Goal: Transaction & Acquisition: Book appointment/travel/reservation

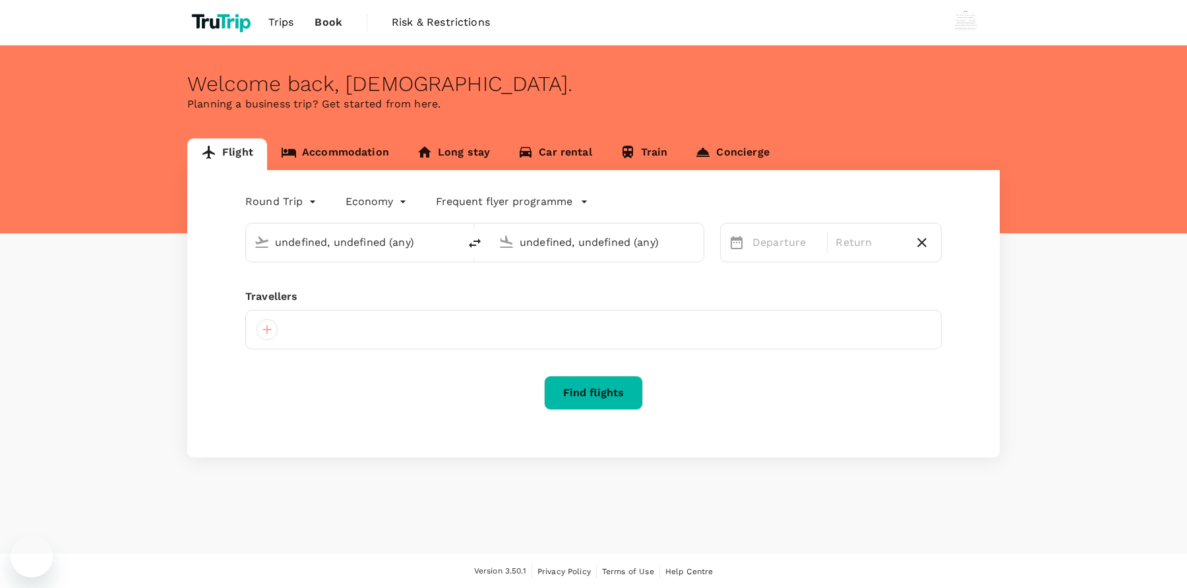
type input "[GEOGRAPHIC_DATA], [GEOGRAPHIC_DATA] (any)"
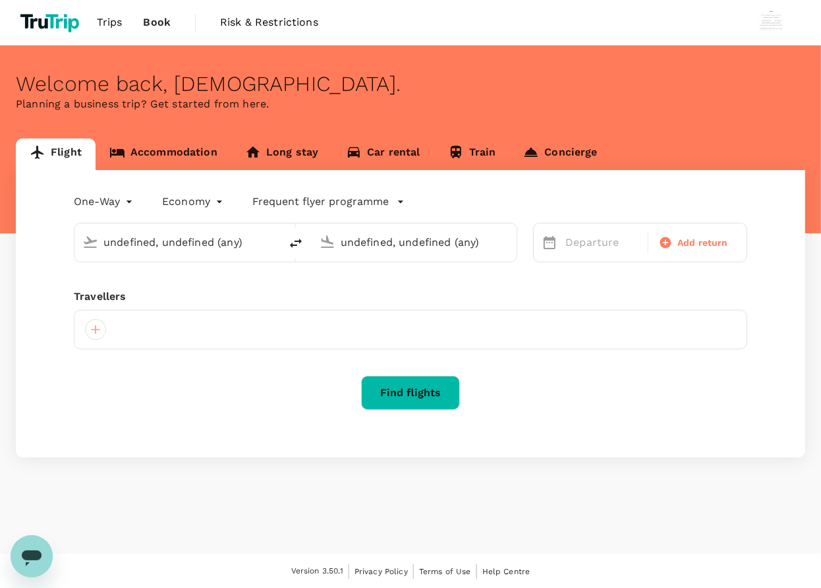
type input "undefined, undefined (any)"
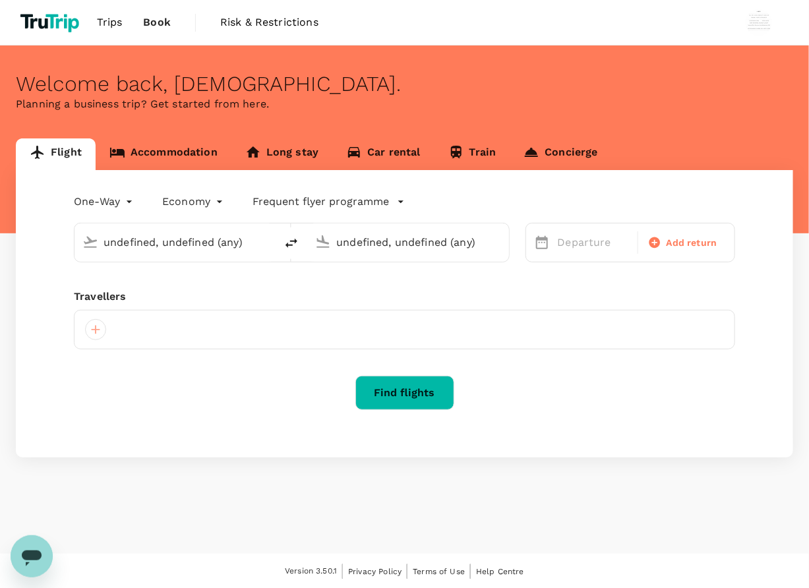
type input "roundtrip"
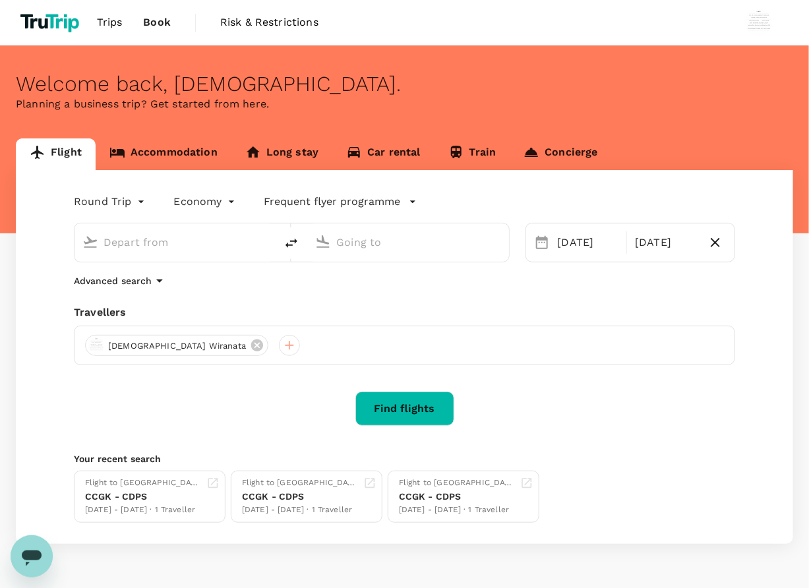
type input "Jakarta, Indonesia (any)"
type input "Bali, Indonesia (any)"
click at [171, 157] on link "Accommodation" at bounding box center [164, 154] width 136 height 32
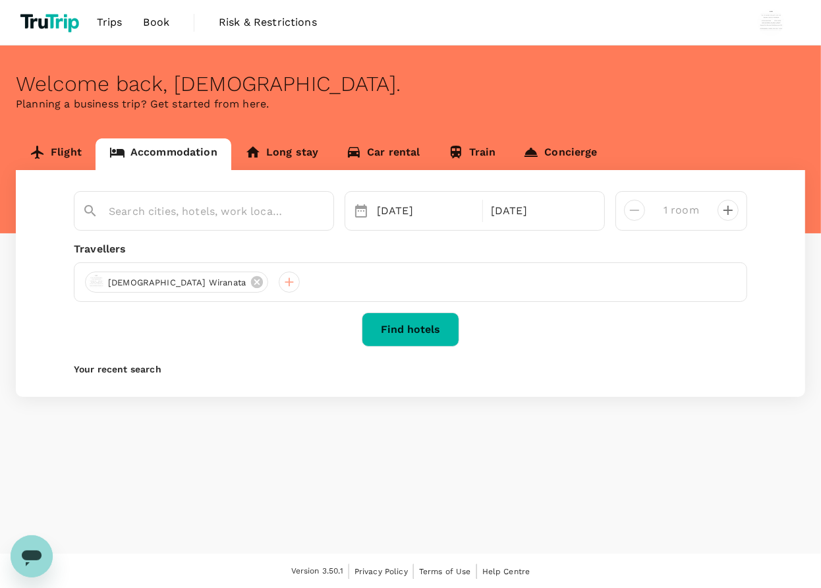
type input "Jakarta"
click at [421, 338] on button "Find hotels" at bounding box center [411, 330] width 98 height 34
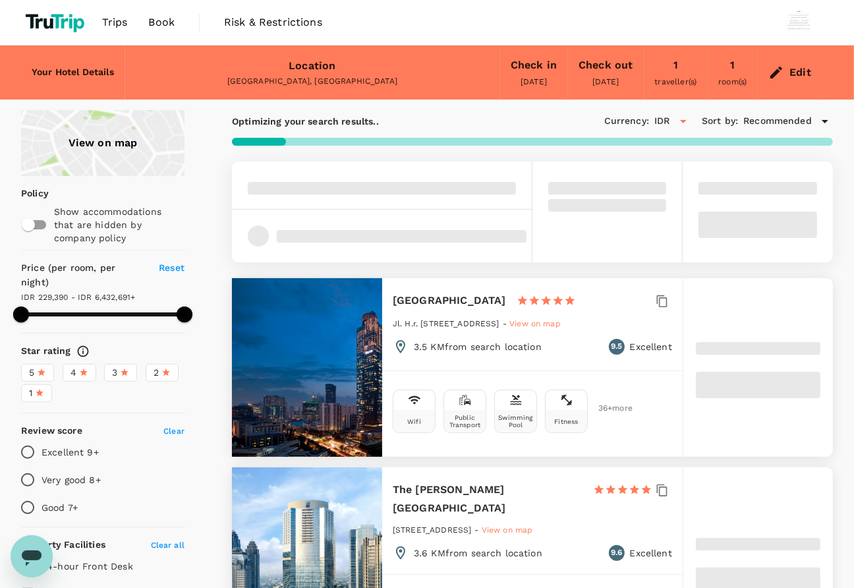
click at [83, 135] on div "View on map" at bounding box center [103, 143] width 164 height 66
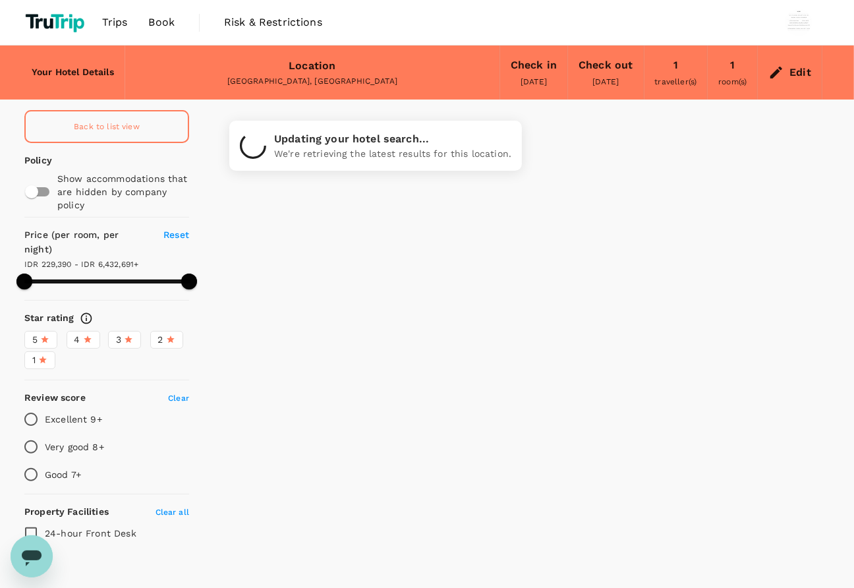
type input "499.12"
type input "10.12"
type input "499.97"
type input "8.97"
type input "499.97"
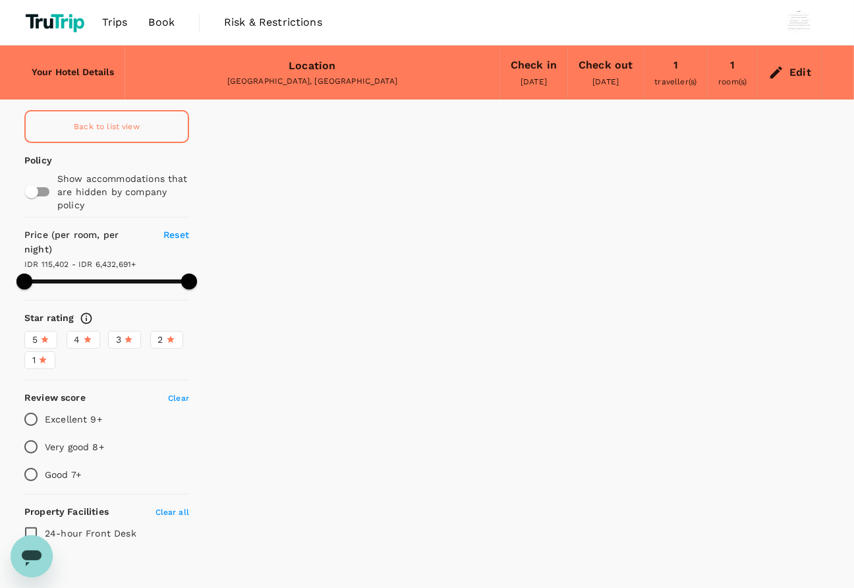
click at [578, 192] on div at bounding box center [534, 338] width 641 height 456
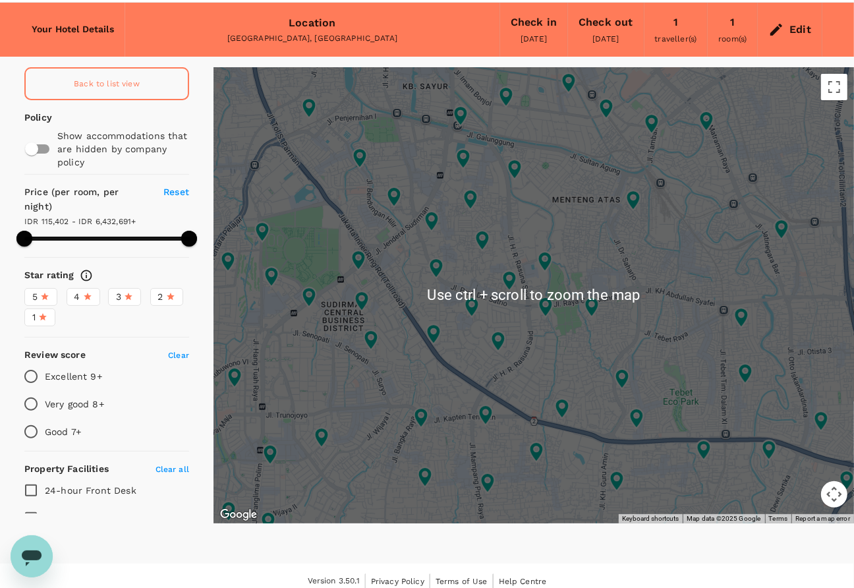
scroll to position [53, 0]
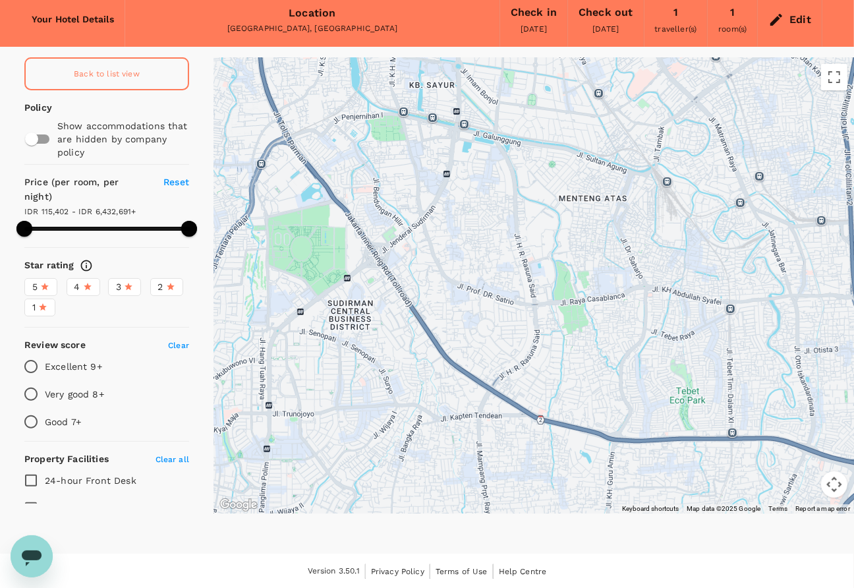
drag, startPoint x: 564, startPoint y: 208, endPoint x: 572, endPoint y: 218, distance: 12.3
click at [572, 218] on div at bounding box center [534, 285] width 641 height 456
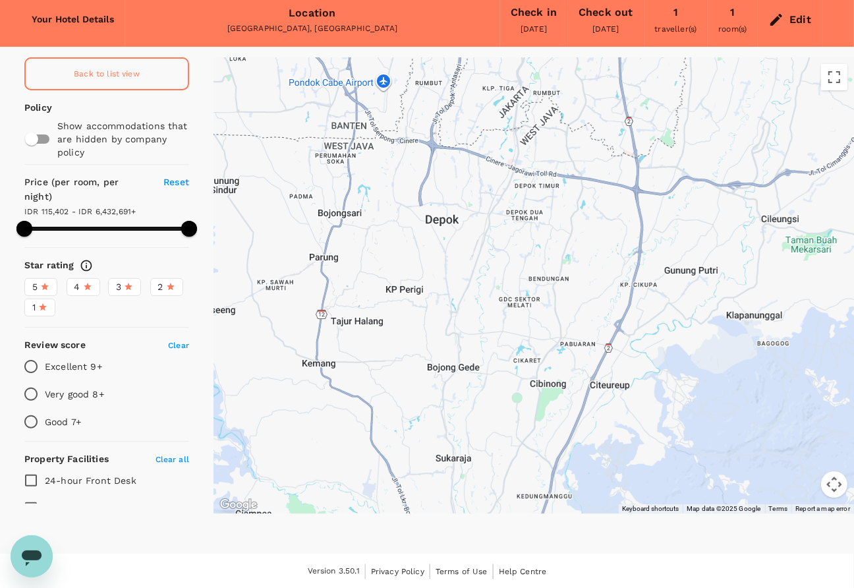
drag, startPoint x: 585, startPoint y: 380, endPoint x: 581, endPoint y: 53, distance: 327.0
click at [562, 25] on div "Your Hotel Details Location Jakarta, Indonesia Check in 29 Aug 2025 Check out 3…" at bounding box center [427, 263] width 854 height 540
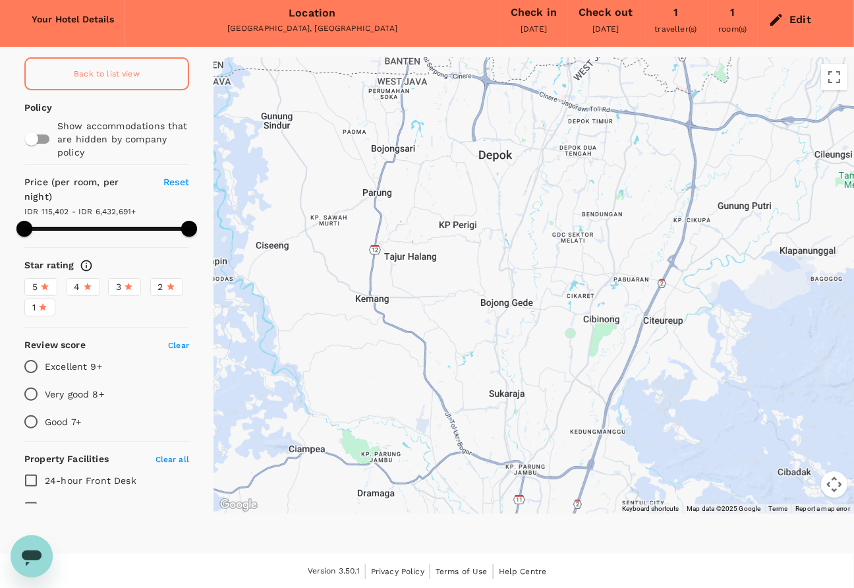
drag, startPoint x: 551, startPoint y: 299, endPoint x: 545, endPoint y: 265, distance: 34.3
click at [545, 265] on div at bounding box center [534, 285] width 641 height 456
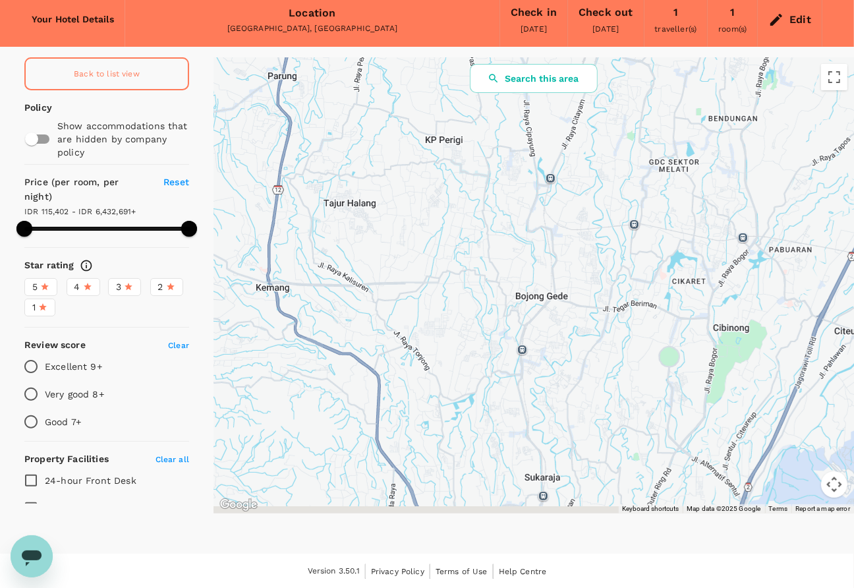
drag, startPoint x: 499, startPoint y: 332, endPoint x: 585, endPoint y: 305, distance: 90.5
click at [585, 305] on div at bounding box center [534, 285] width 641 height 456
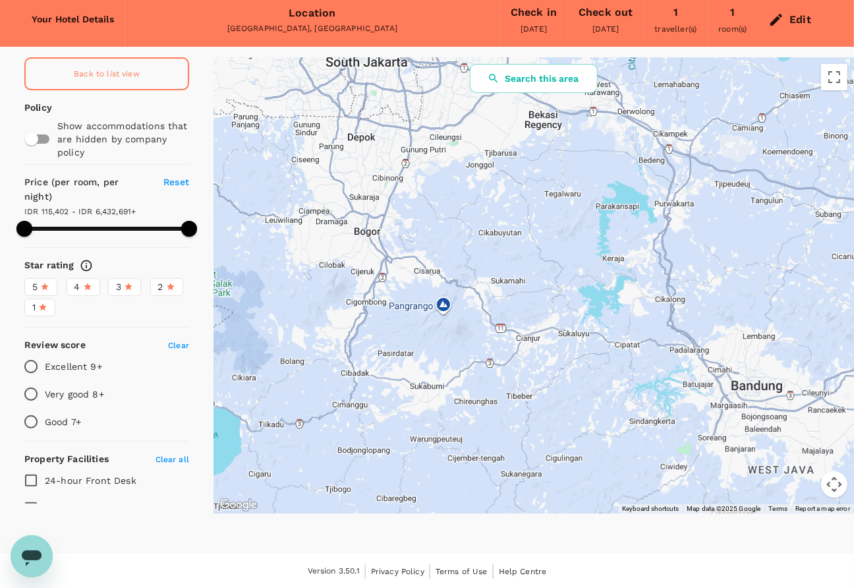
drag, startPoint x: 641, startPoint y: 383, endPoint x: 430, endPoint y: 244, distance: 252.7
click at [430, 244] on div at bounding box center [798, 444] width 949 height 593
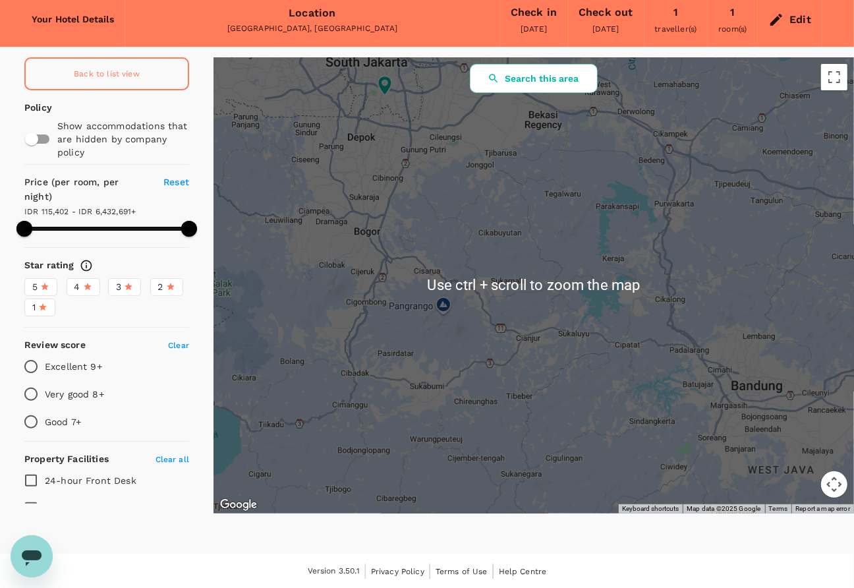
scroll to position [0, 0]
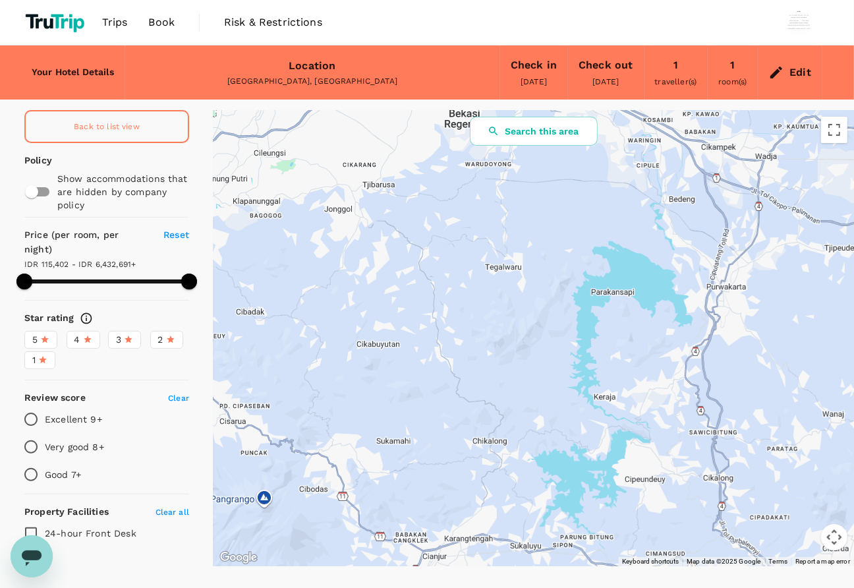
drag, startPoint x: 556, startPoint y: 278, endPoint x: 549, endPoint y: 377, distance: 99.8
click at [549, 377] on div at bounding box center [534, 338] width 641 height 456
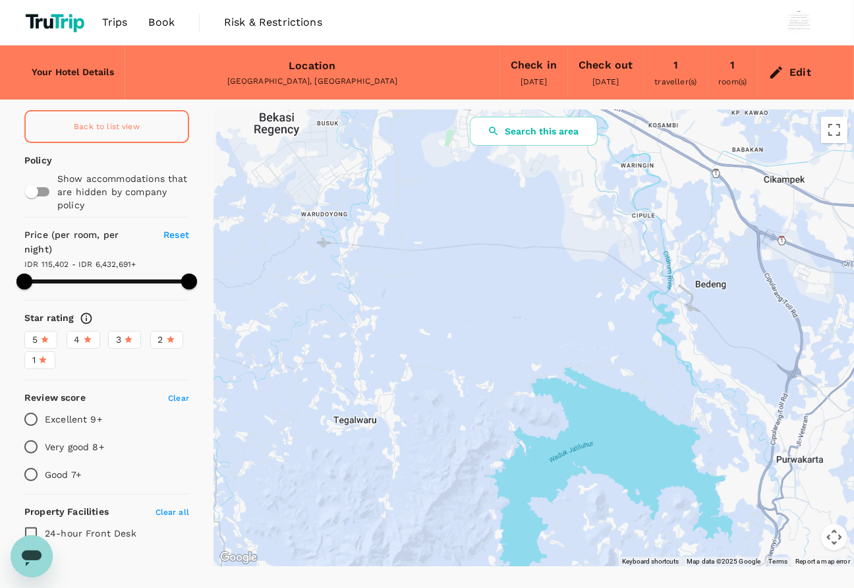
drag, startPoint x: 581, startPoint y: 278, endPoint x: 468, endPoint y: 477, distance: 229.1
click at [472, 477] on div at bounding box center [534, 338] width 641 height 456
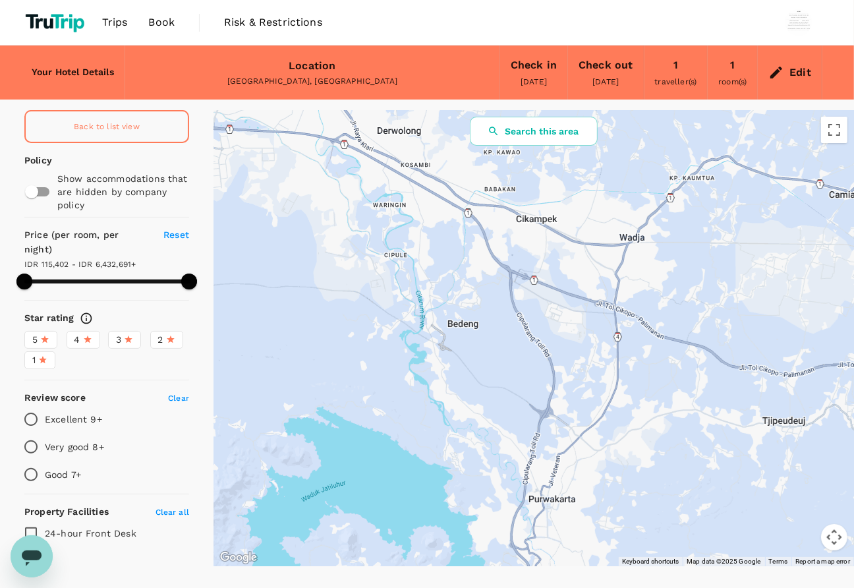
drag, startPoint x: 552, startPoint y: 341, endPoint x: 316, endPoint y: 353, distance: 235.7
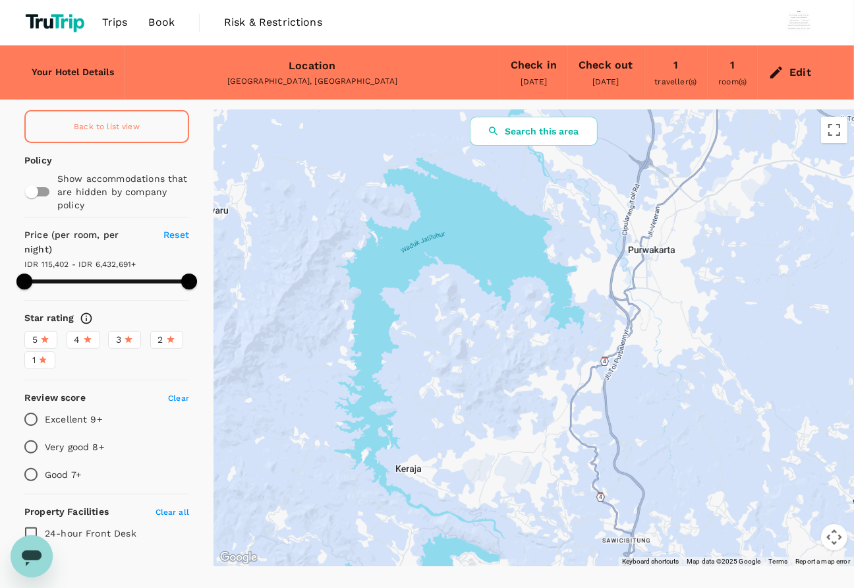
drag, startPoint x: 452, startPoint y: 404, endPoint x: 672, endPoint y: 69, distance: 400.8
click at [665, 66] on div "Your Hotel Details Location Jakarta, Indonesia Check in 29 Aug 2025 Check out 3…" at bounding box center [427, 315] width 854 height 540
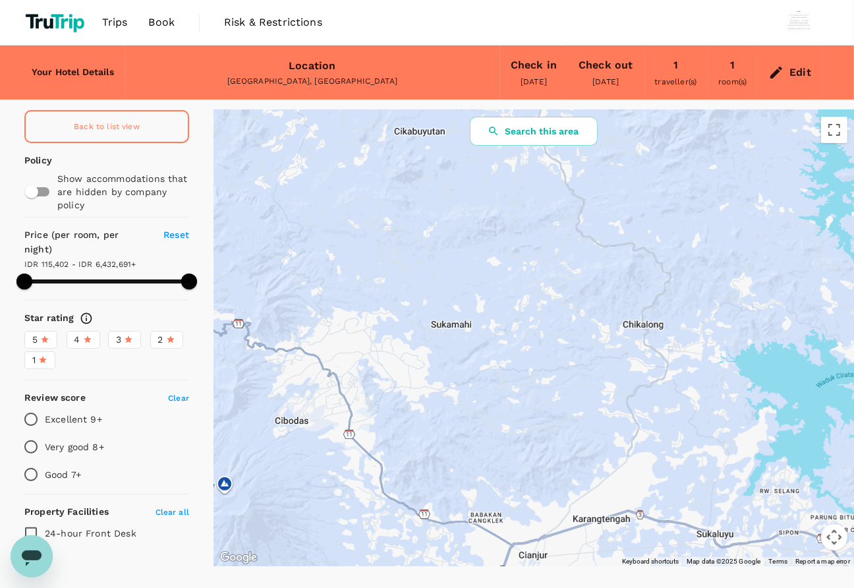
drag, startPoint x: 357, startPoint y: 254, endPoint x: 569, endPoint y: 212, distance: 216.4
click at [568, 213] on div at bounding box center [534, 338] width 641 height 456
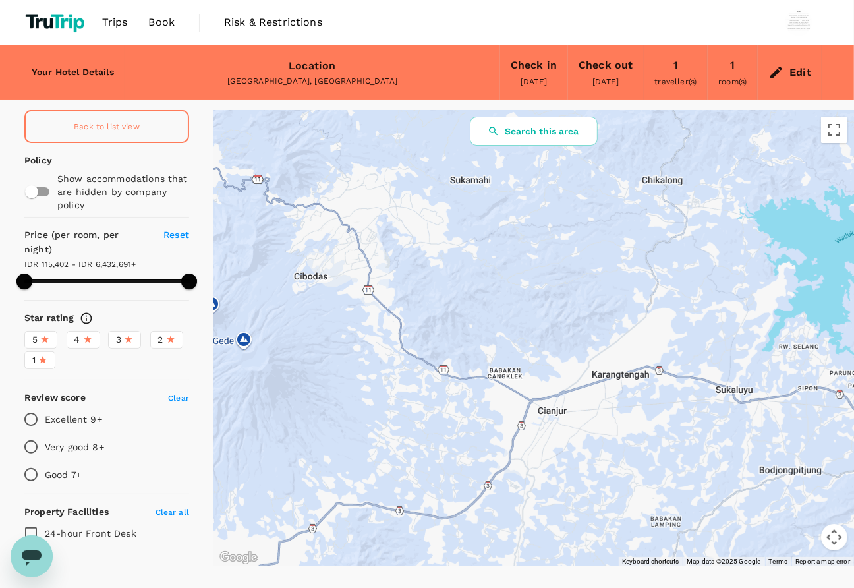
drag, startPoint x: 499, startPoint y: 381, endPoint x: 508, endPoint y: 241, distance: 140.7
click at [508, 241] on div at bounding box center [534, 338] width 641 height 456
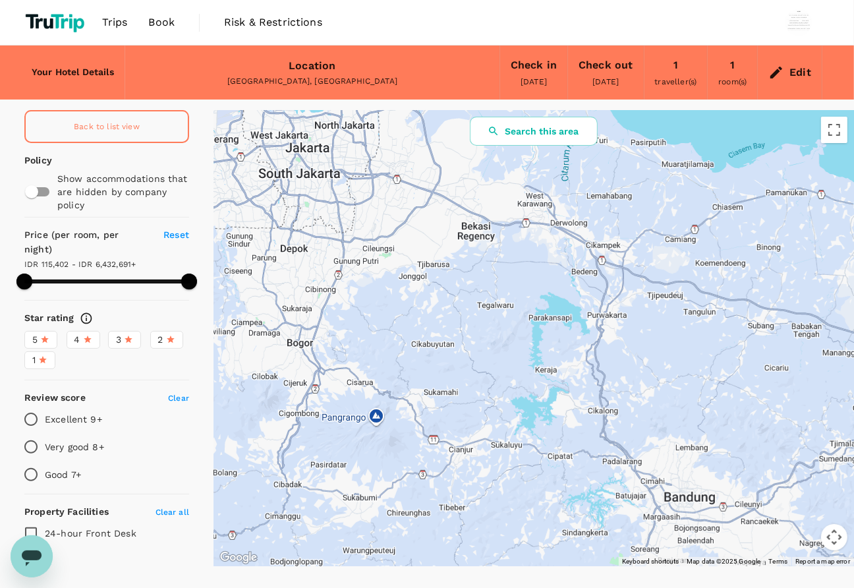
drag, startPoint x: 539, startPoint y: 222, endPoint x: 471, endPoint y: 388, distance: 179.5
click at [471, 388] on div at bounding box center [534, 338] width 641 height 456
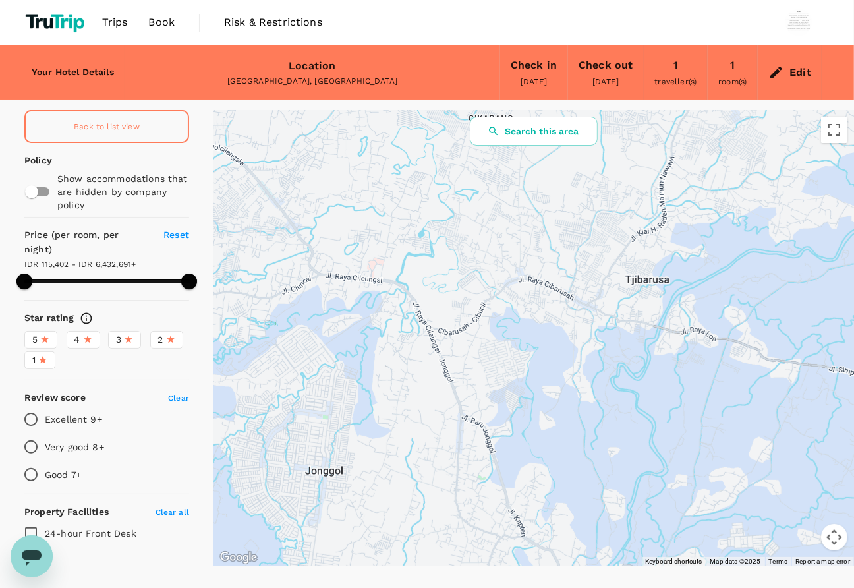
drag, startPoint x: 416, startPoint y: 288, endPoint x: 623, endPoint y: 213, distance: 220.2
click at [623, 213] on div at bounding box center [534, 338] width 641 height 456
click at [529, 133] on button "Search this area" at bounding box center [534, 131] width 128 height 29
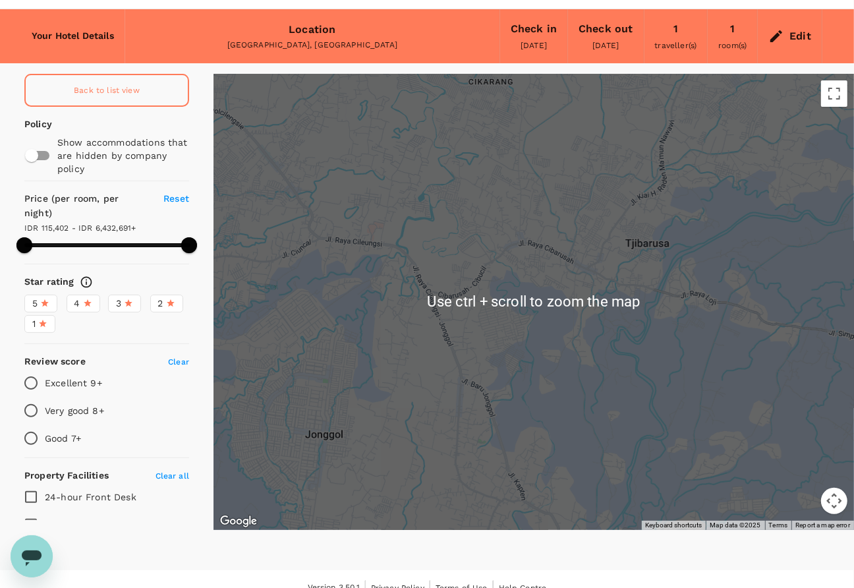
scroll to position [53, 0]
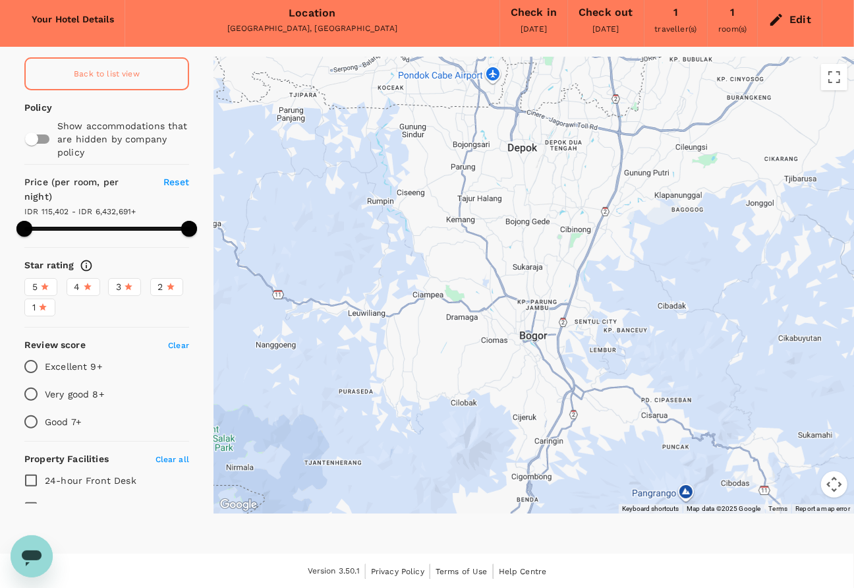
drag, startPoint x: 340, startPoint y: 322, endPoint x: 670, endPoint y: 247, distance: 338.6
click at [714, 187] on div at bounding box center [534, 285] width 641 height 456
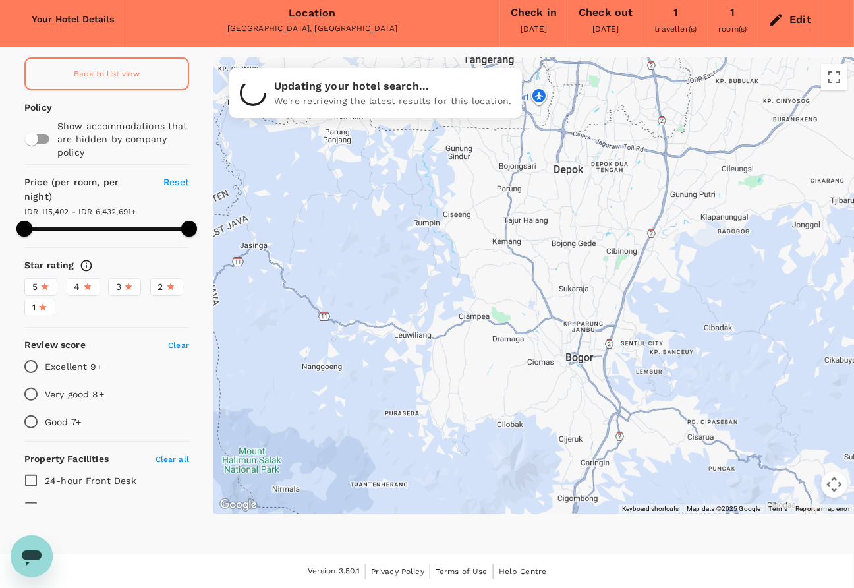
drag, startPoint x: 523, startPoint y: 300, endPoint x: 564, endPoint y: 324, distance: 47.3
click at [564, 324] on div at bounding box center [534, 285] width 641 height 456
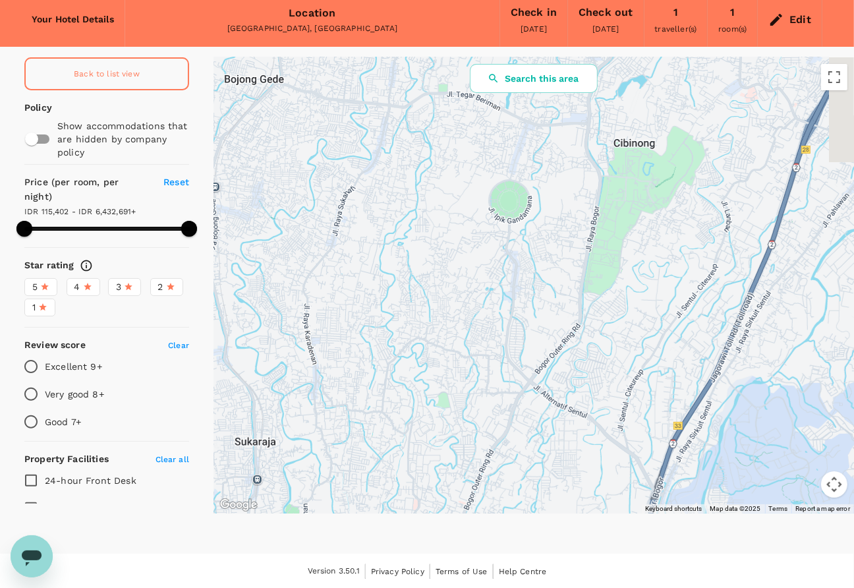
drag, startPoint x: 651, startPoint y: 267, endPoint x: 518, endPoint y: 424, distance: 205.8
click at [529, 424] on div at bounding box center [534, 285] width 641 height 456
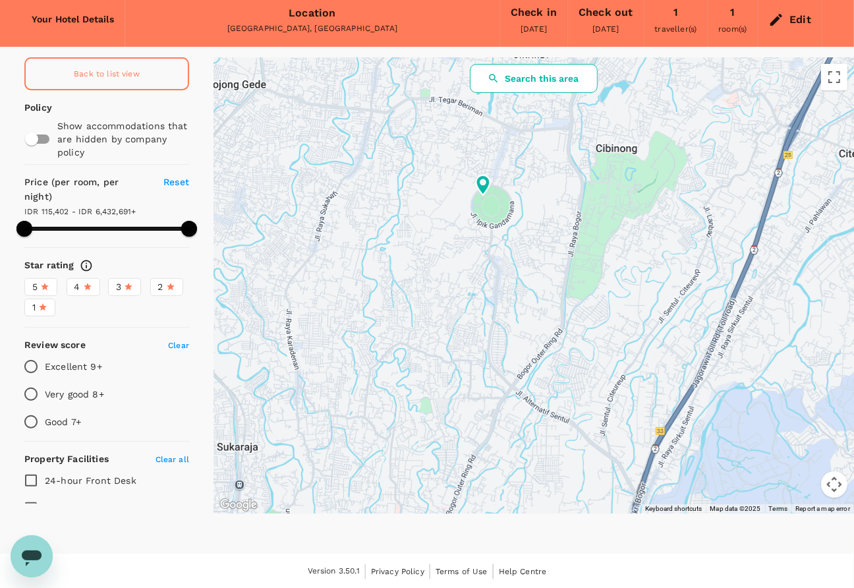
click at [513, 86] on button "Search this area" at bounding box center [534, 78] width 128 height 29
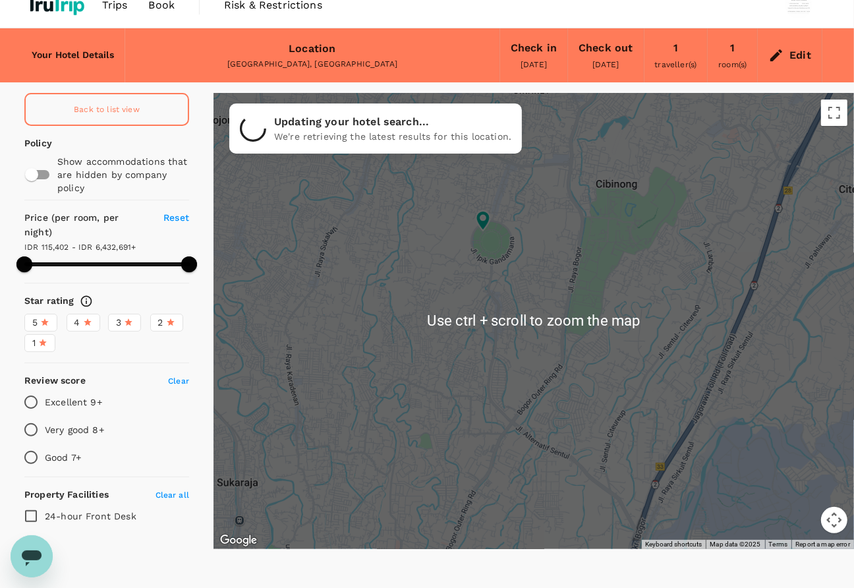
scroll to position [0, 0]
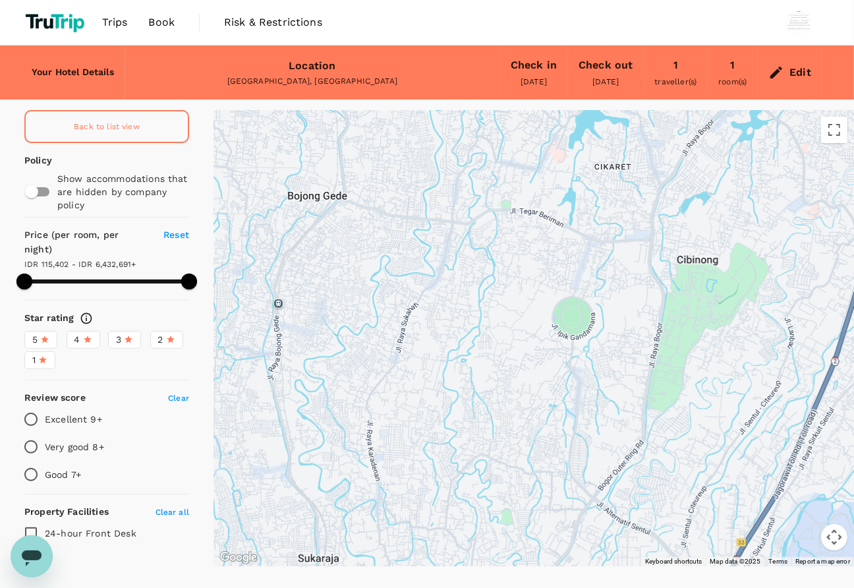
drag, startPoint x: 443, startPoint y: 299, endPoint x: 535, endPoint y: 344, distance: 102.9
click at [534, 349] on div at bounding box center [534, 338] width 641 height 456
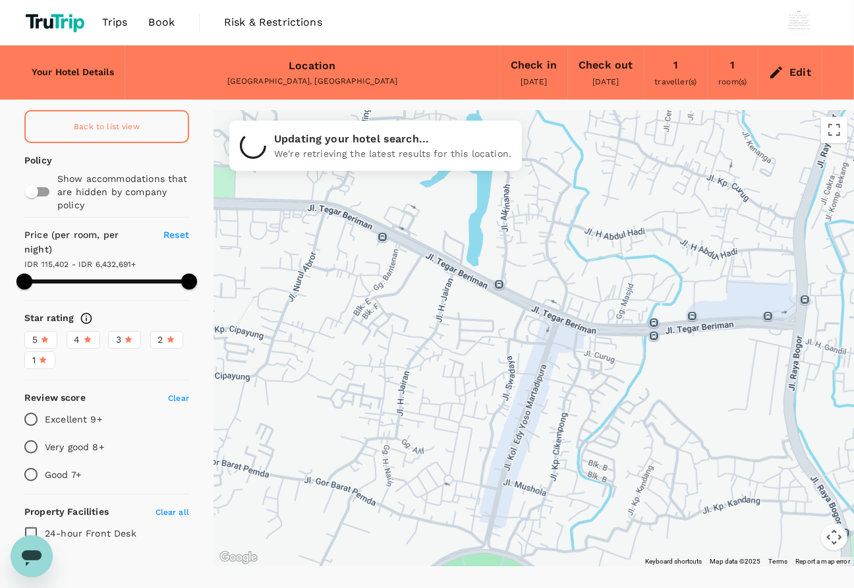
drag, startPoint x: 688, startPoint y: 246, endPoint x: 539, endPoint y: 485, distance: 281.0
click at [544, 490] on div at bounding box center [534, 338] width 641 height 456
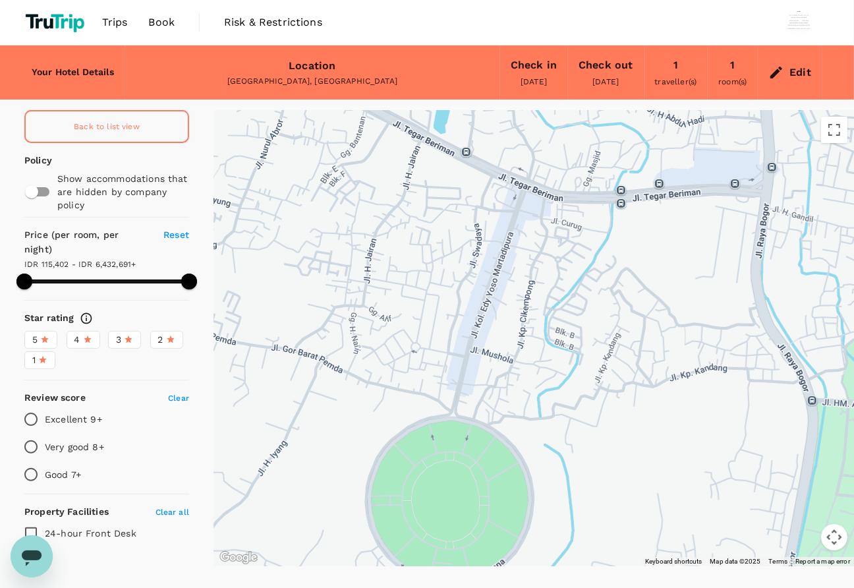
drag, startPoint x: 486, startPoint y: 377, endPoint x: 461, endPoint y: 239, distance: 139.9
click at [461, 239] on div at bounding box center [534, 338] width 641 height 456
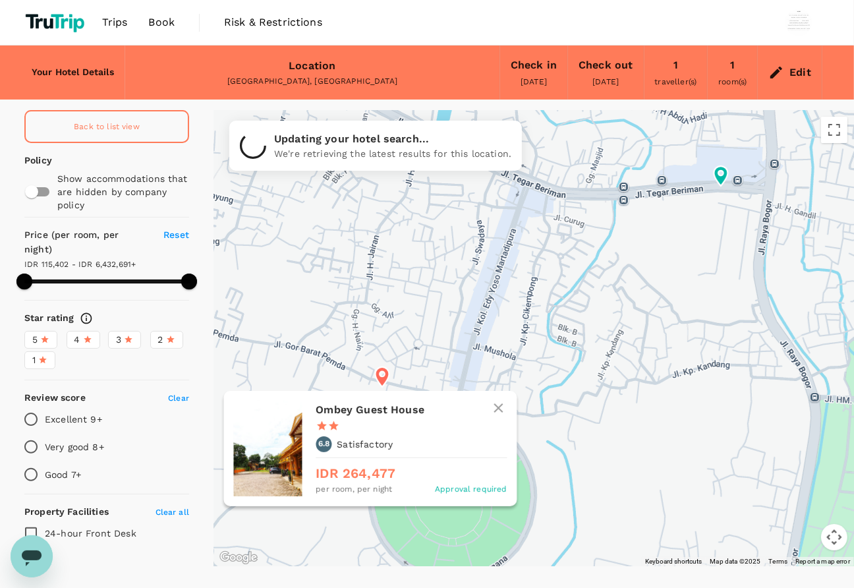
click at [382, 378] on icon at bounding box center [383, 377] width 14 height 20
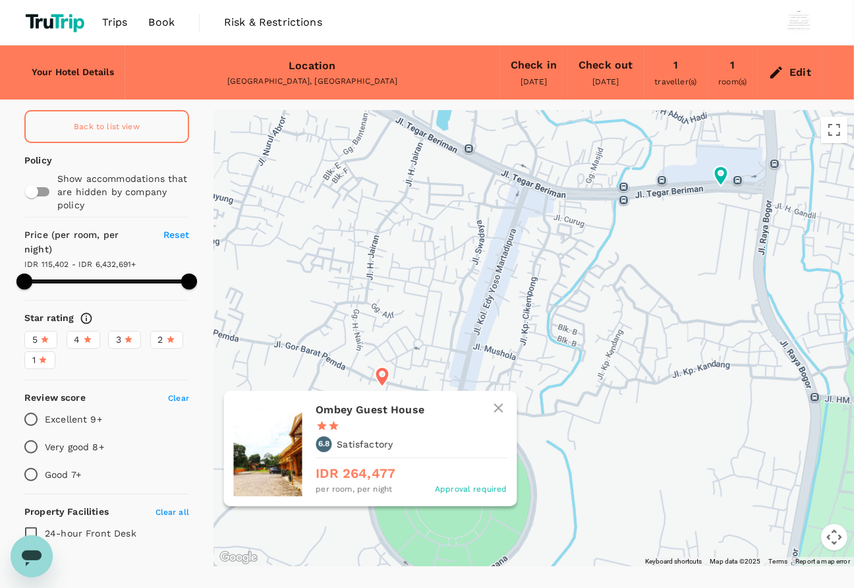
click at [280, 427] on div at bounding box center [268, 449] width 69 height 96
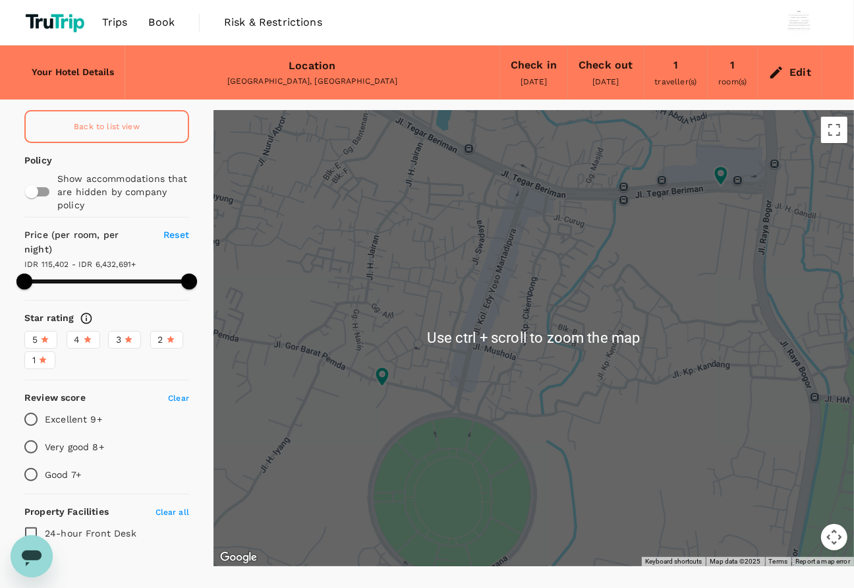
scroll to position [53, 0]
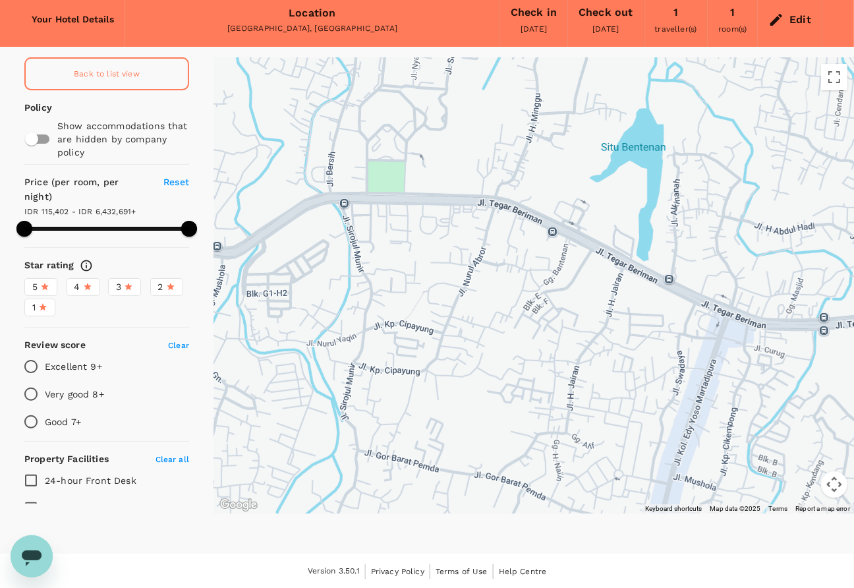
drag, startPoint x: 384, startPoint y: 266, endPoint x: 514, endPoint y: 382, distance: 174.6
click at [518, 386] on div at bounding box center [534, 285] width 641 height 456
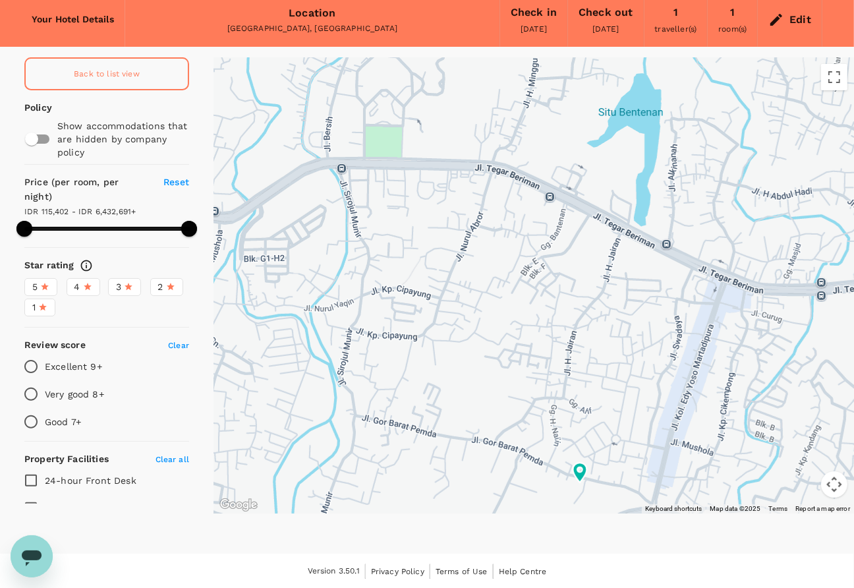
type input "499.97"
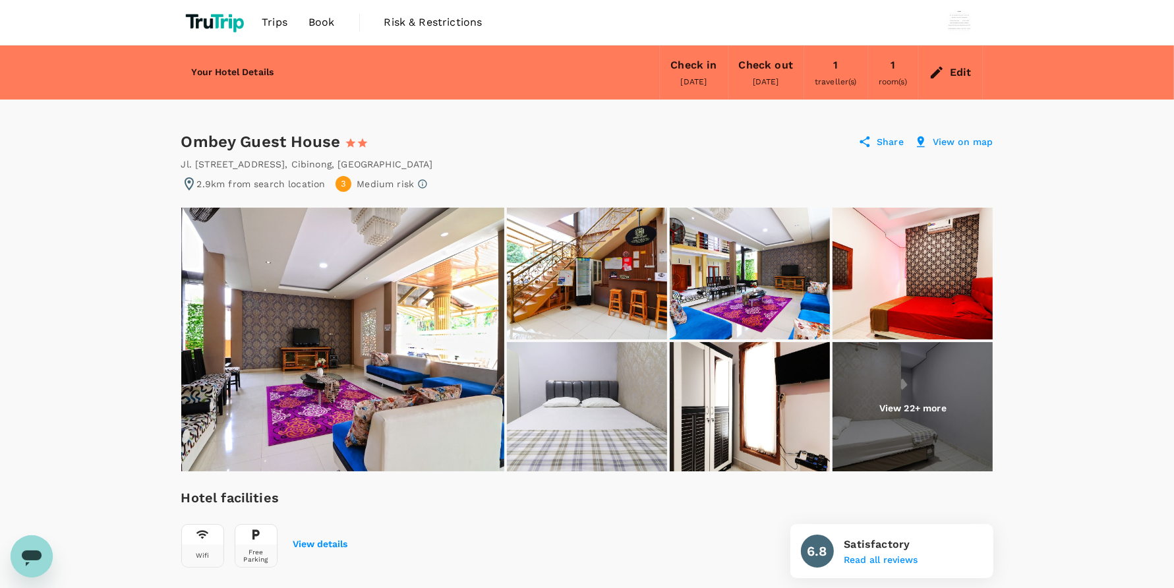
click at [841, 381] on img at bounding box center [913, 408] width 160 height 132
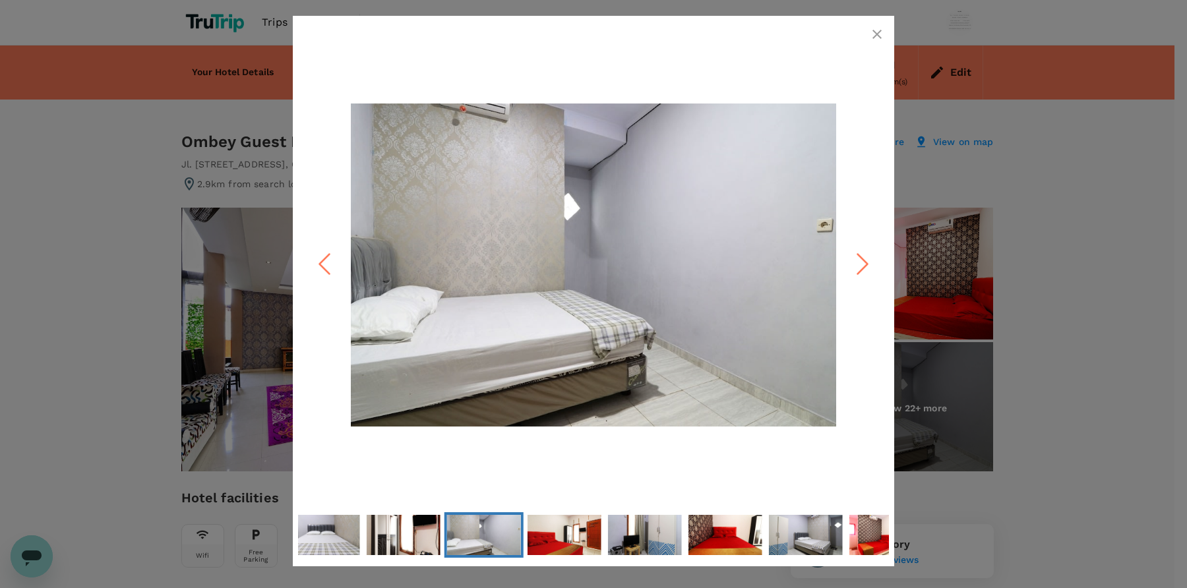
click at [865, 259] on icon "Next Slide" at bounding box center [863, 265] width 40 height 40
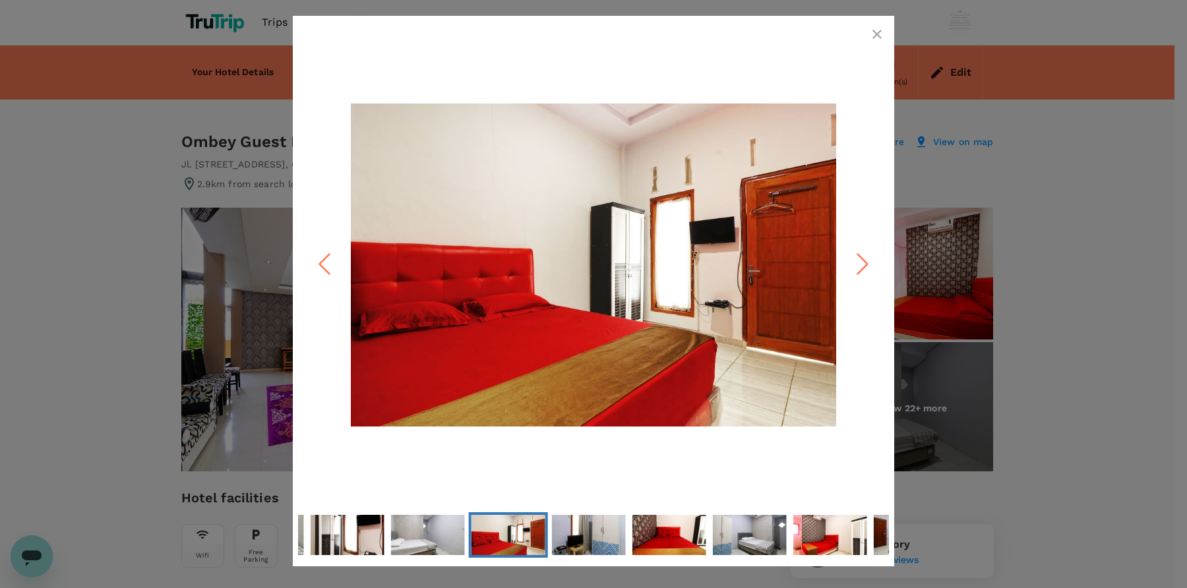
click at [865, 259] on icon "Next Slide" at bounding box center [863, 265] width 40 height 40
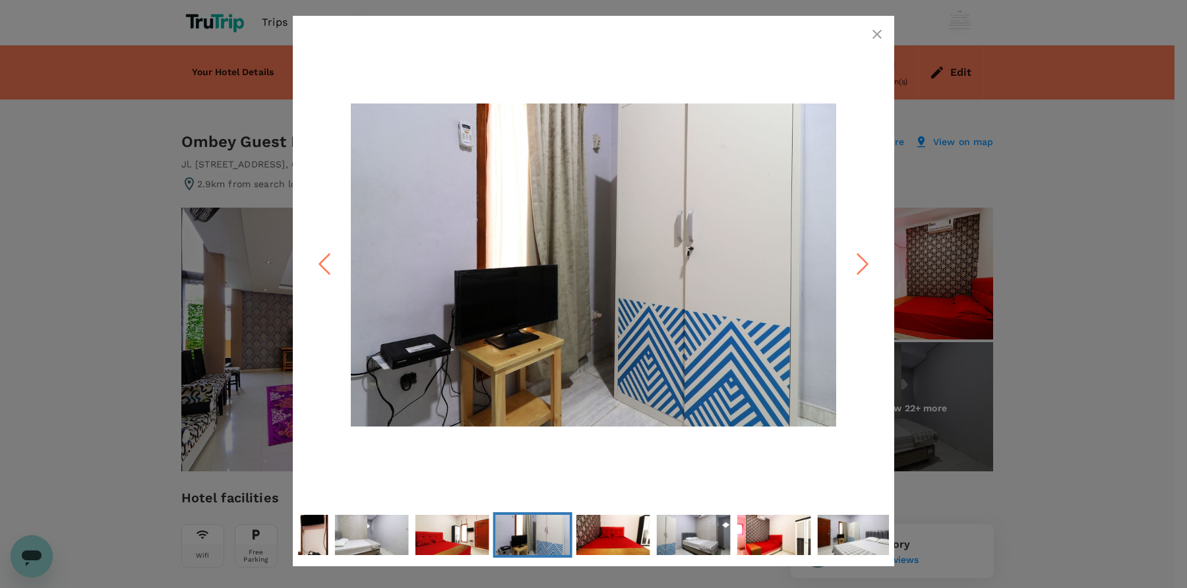
click at [865, 259] on icon "Next Slide" at bounding box center [863, 265] width 40 height 40
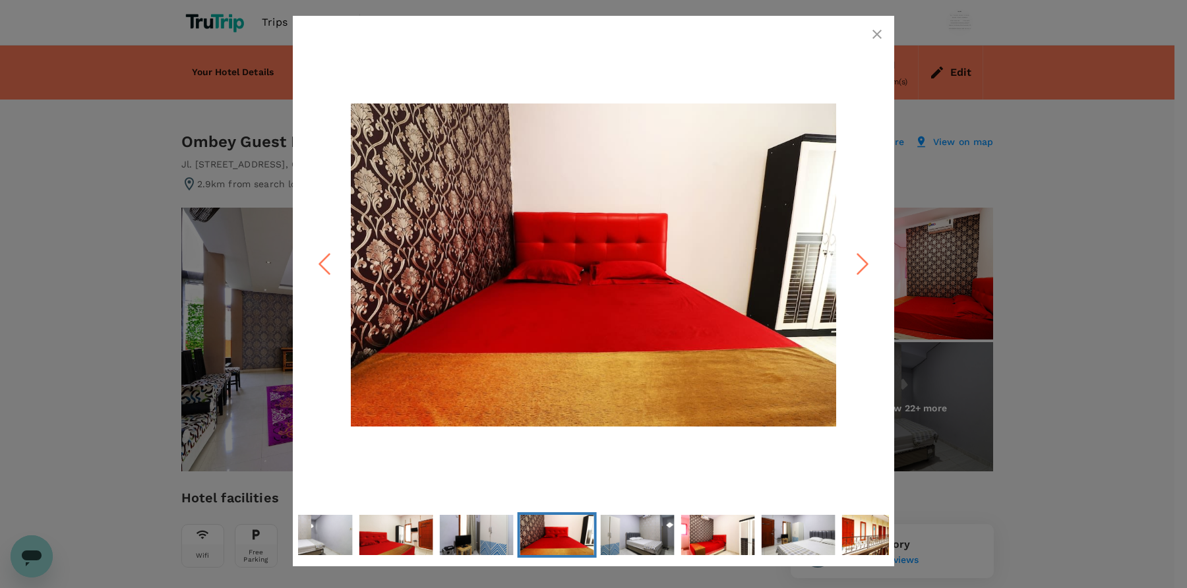
click at [865, 259] on icon "Next Slide" at bounding box center [863, 265] width 40 height 40
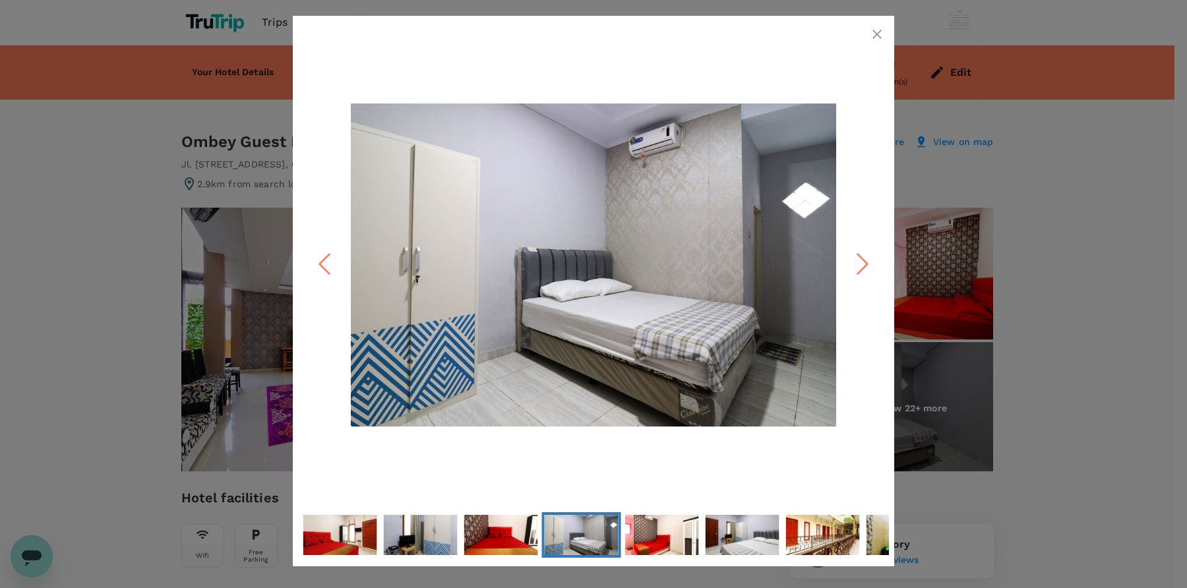
click at [865, 259] on icon "Next Slide" at bounding box center [863, 265] width 40 height 40
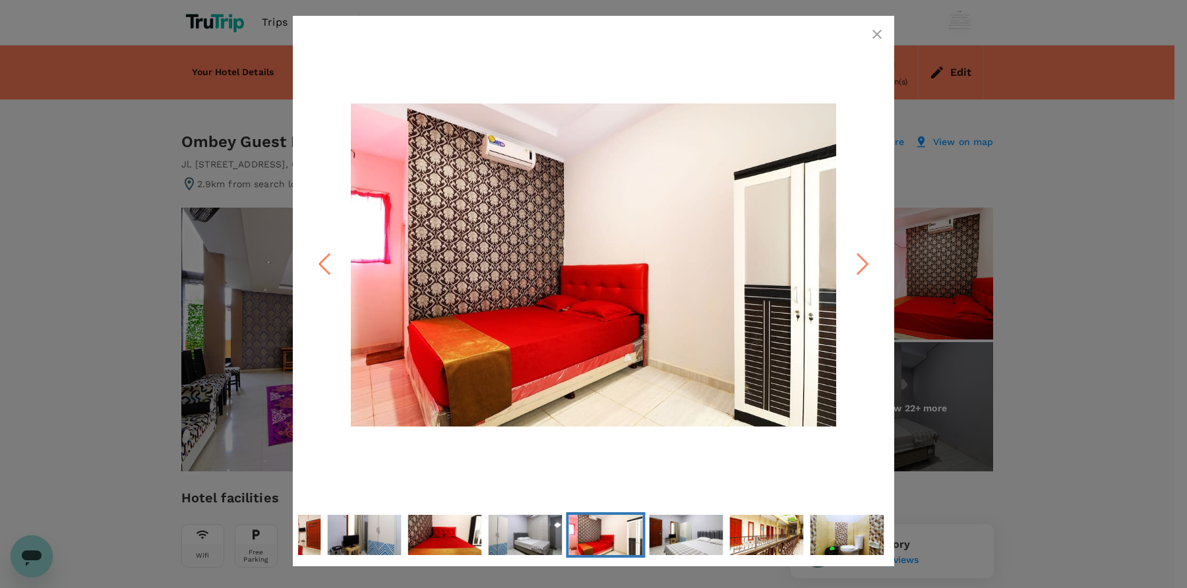
click at [865, 259] on icon "Next Slide" at bounding box center [863, 265] width 40 height 40
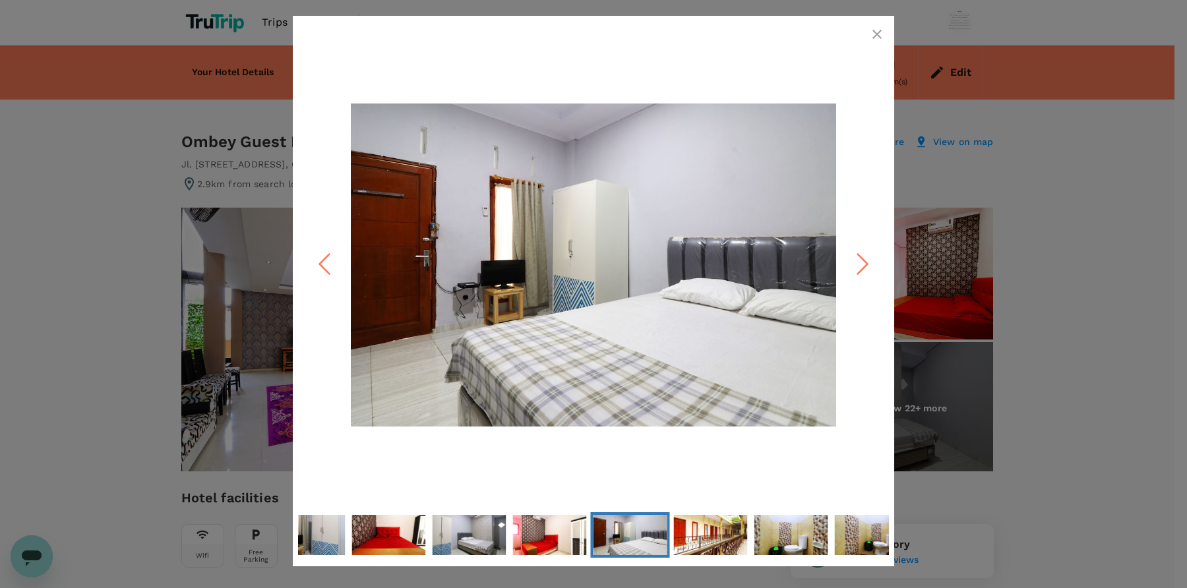
click at [865, 259] on icon "Next Slide" at bounding box center [863, 265] width 40 height 40
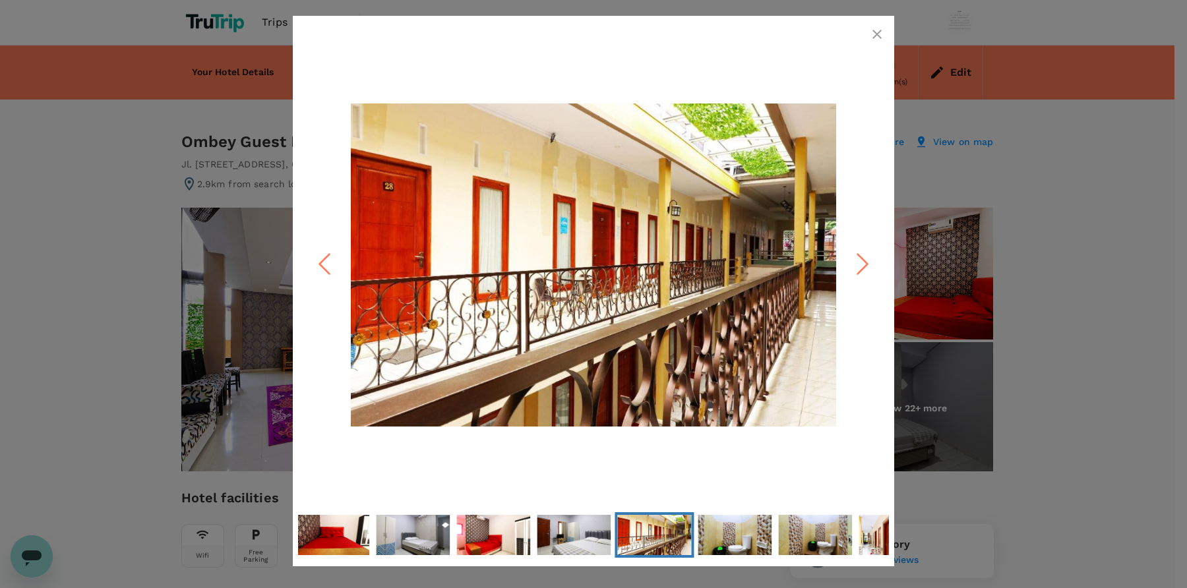
click at [865, 259] on icon "Next Slide" at bounding box center [863, 265] width 40 height 40
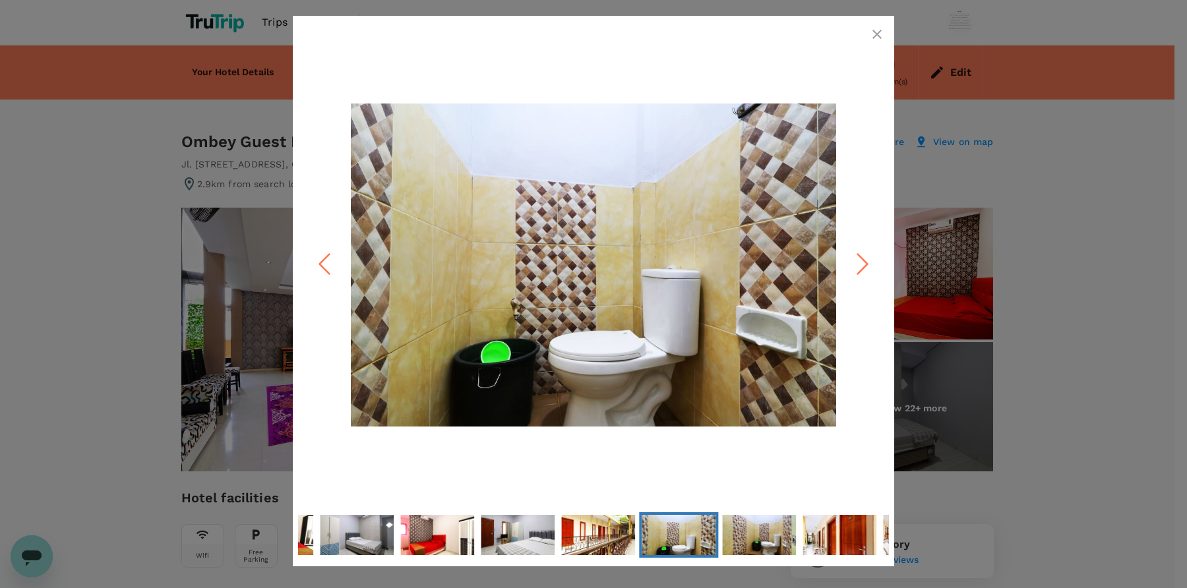
click at [865, 259] on icon "Next Slide" at bounding box center [863, 265] width 40 height 40
click at [324, 262] on icon "Previous Slide" at bounding box center [325, 265] width 40 height 40
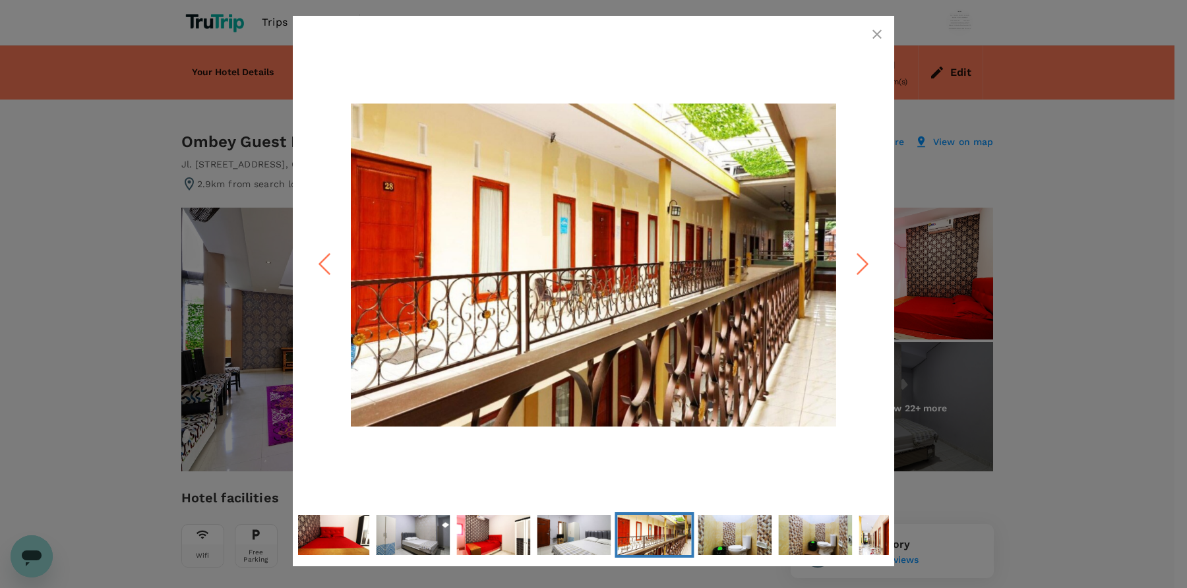
click at [1158, 176] on div at bounding box center [593, 294] width 1187 height 588
click at [880, 32] on icon "button" at bounding box center [877, 34] width 16 height 16
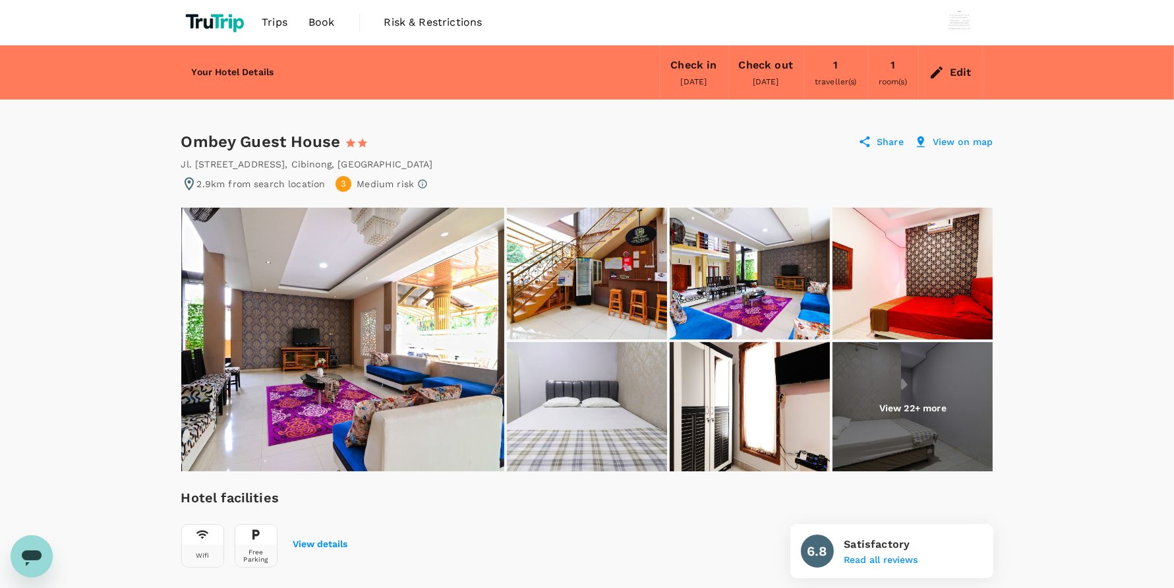
click at [327, 143] on div "Ombey Guest House 1 Star 2 Stars 3 Stars 4 Stars 5 Stars" at bounding box center [292, 141] width 223 height 21
copy div "Ombey Guest House"
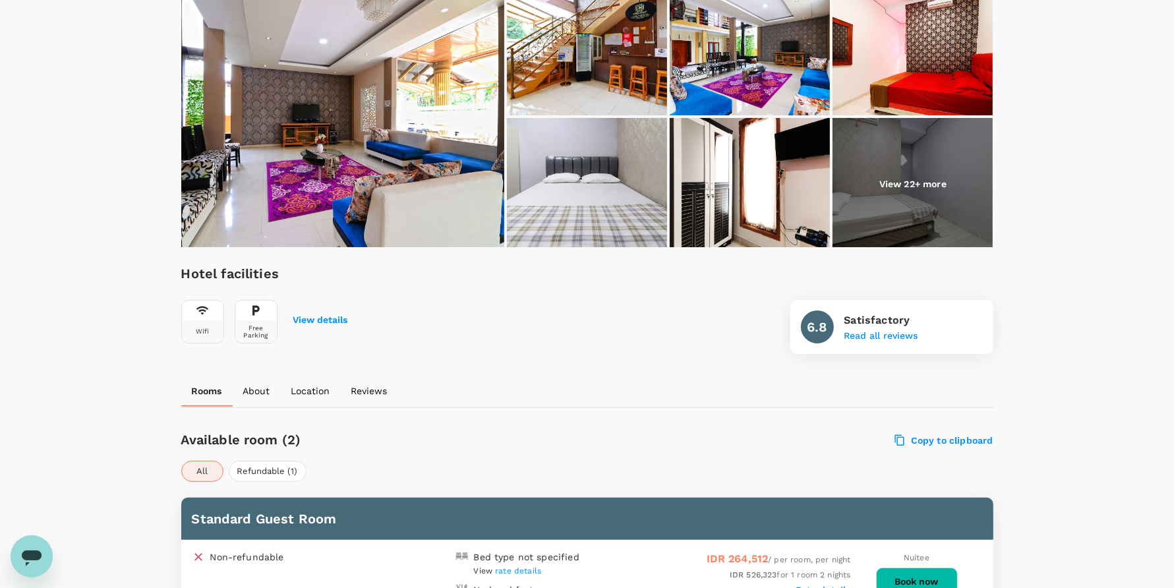
scroll to position [297, 0]
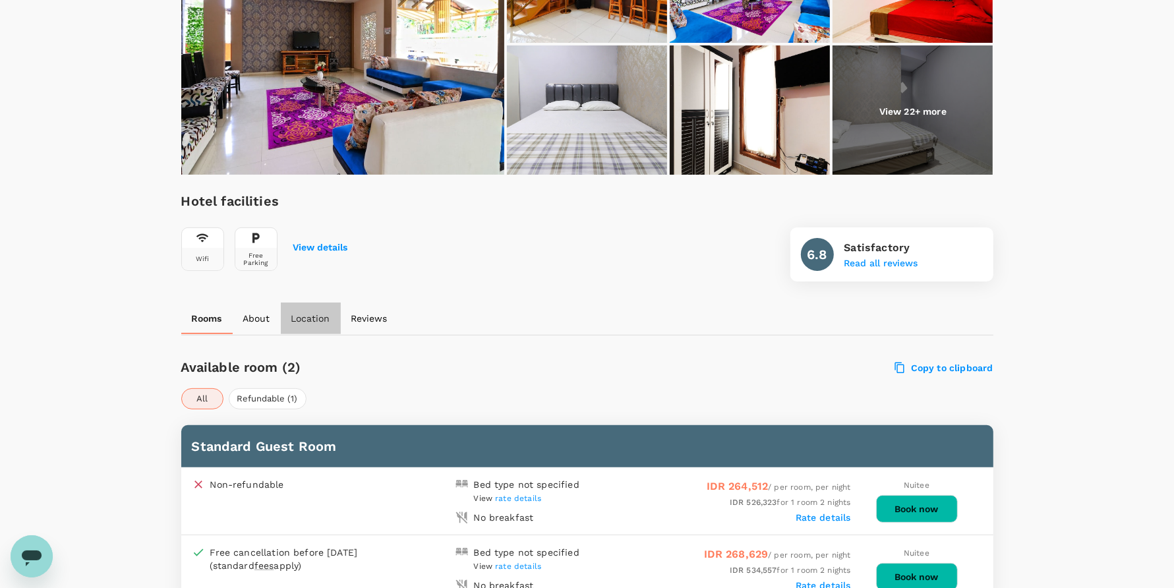
click at [311, 320] on p "Location" at bounding box center [310, 318] width 39 height 13
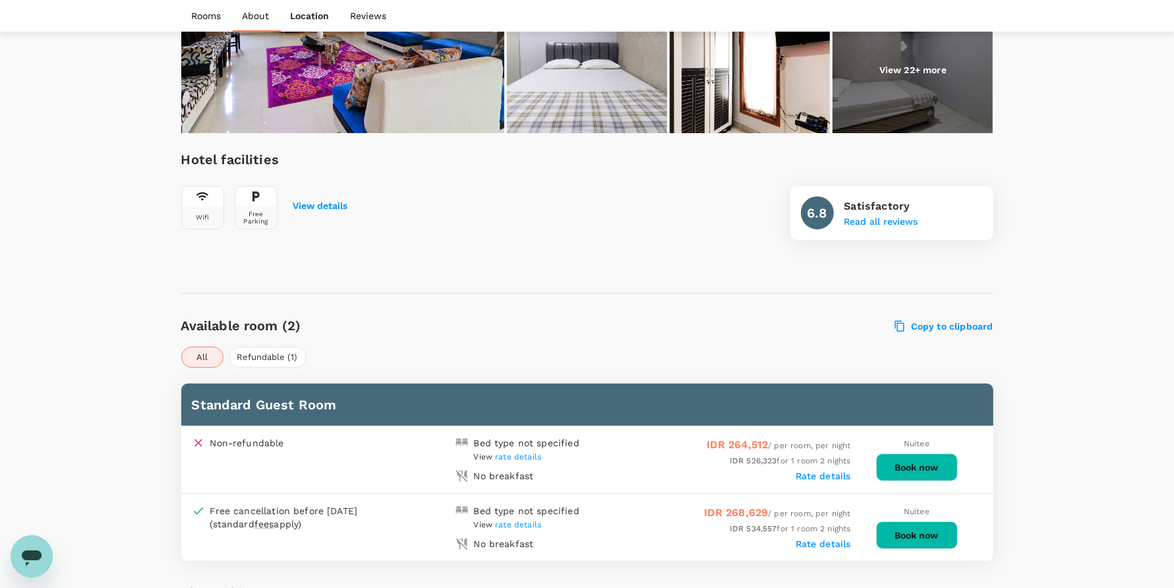
scroll to position [997, 0]
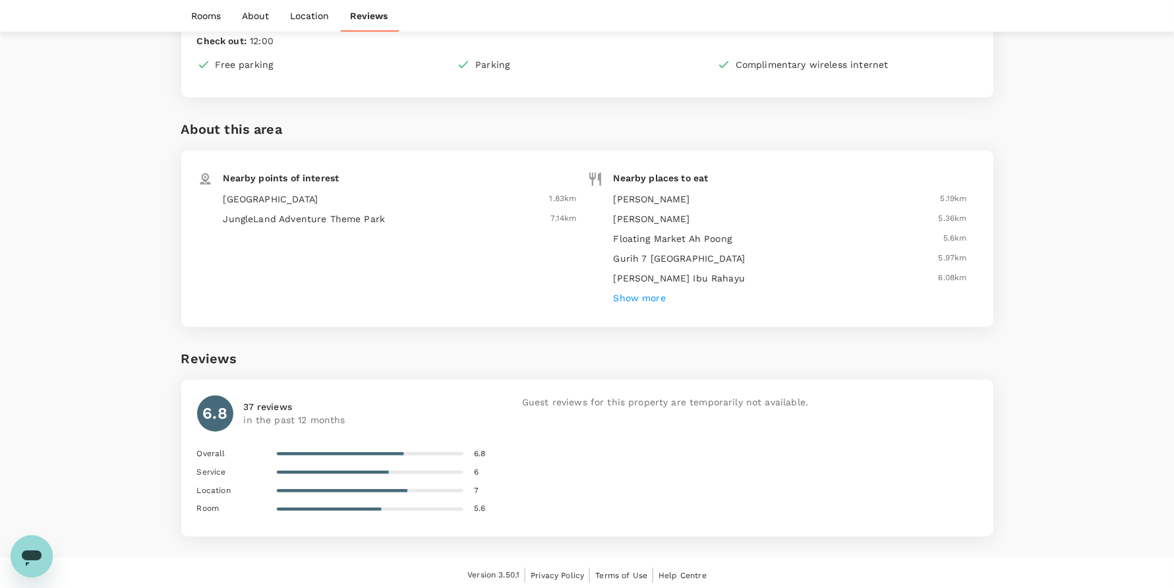
click at [630, 297] on h6 "Show more" at bounding box center [640, 298] width 52 height 15
